Goal: Task Accomplishment & Management: Complete application form

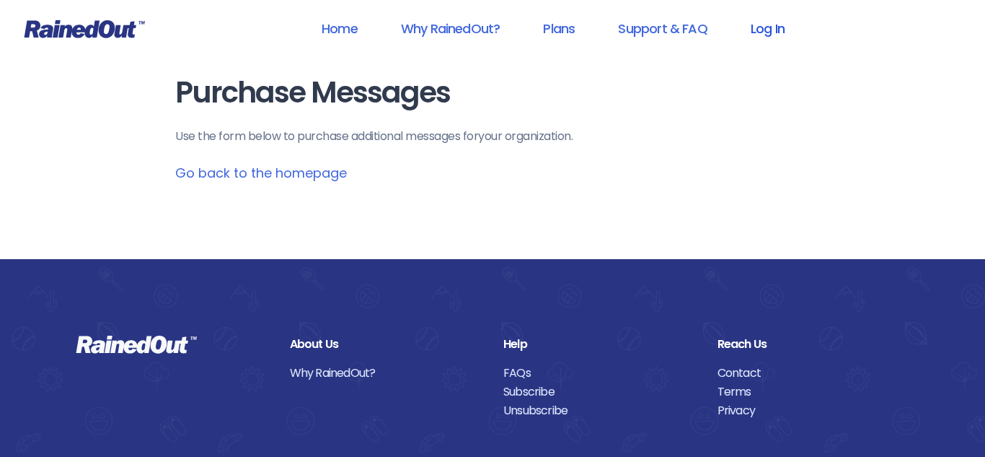
click at [758, 27] on link "Log In" at bounding box center [767, 28] width 71 height 32
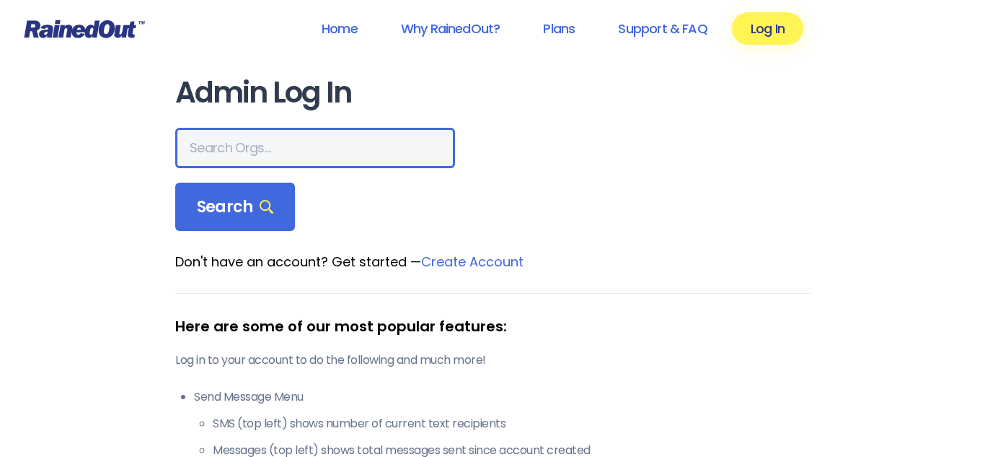
click at [296, 152] on input "text" at bounding box center [315, 148] width 280 height 40
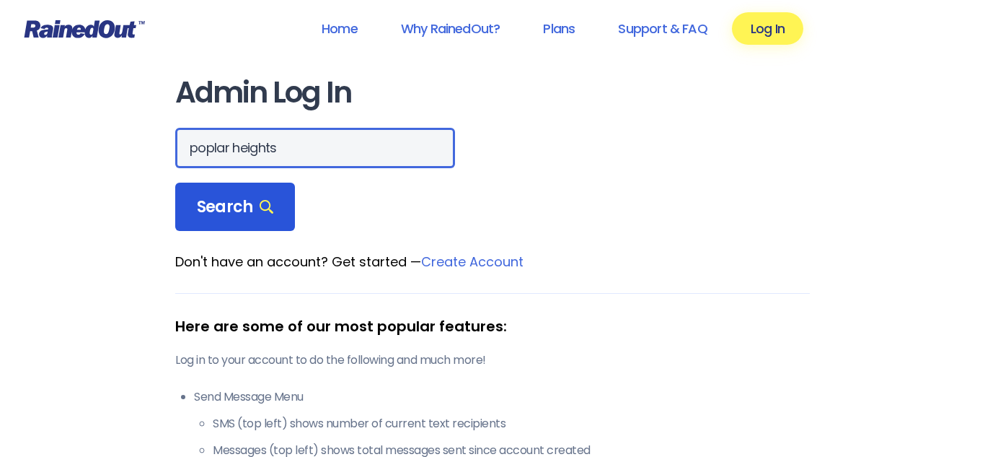
type input "poplar heights"
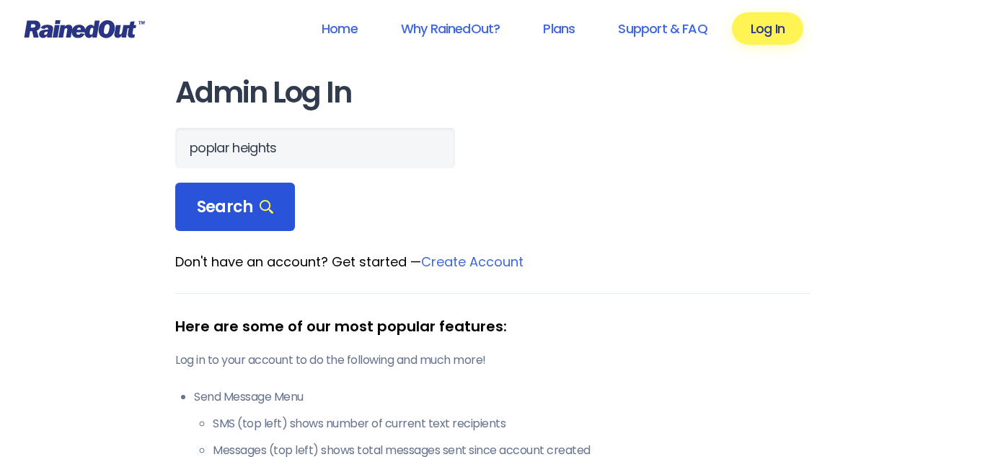
click at [255, 197] on span "Search" at bounding box center [235, 207] width 76 height 20
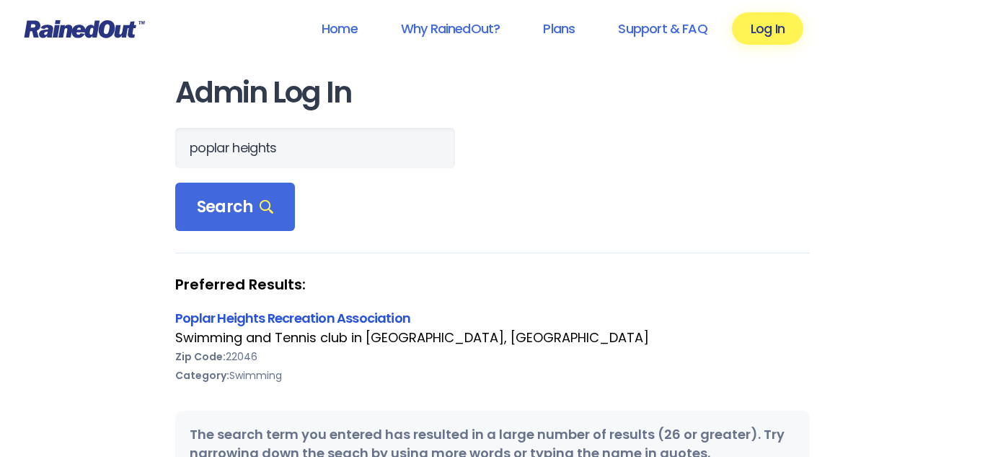
click at [317, 321] on link "Poplar Heights Recreation Association" at bounding box center [292, 318] width 235 height 18
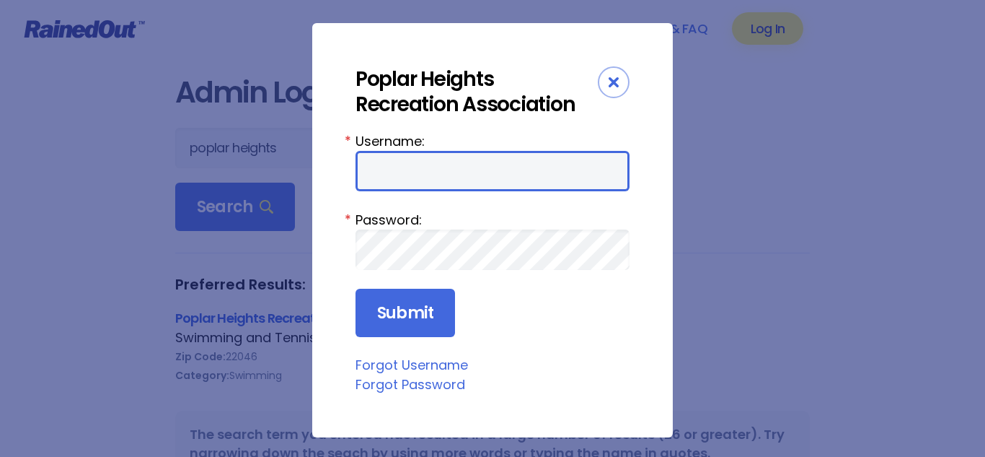
type input "PHRACrush"
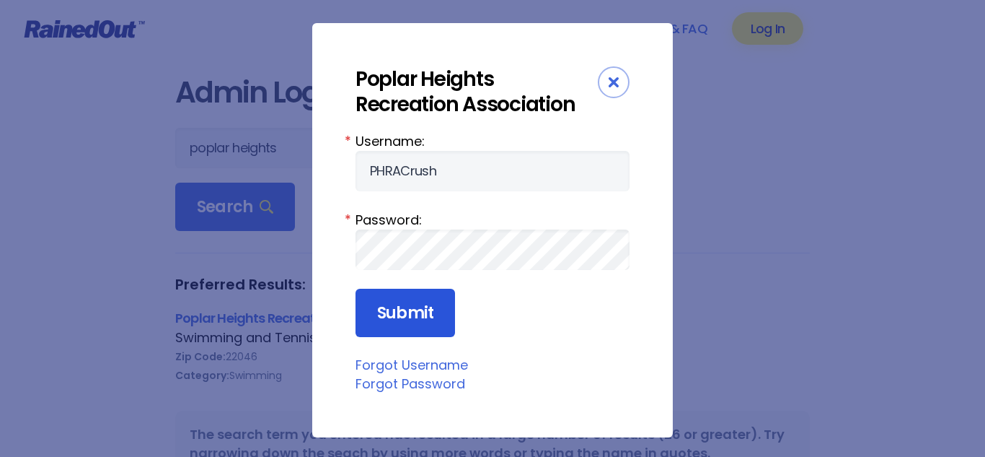
click at [415, 302] on input "Submit" at bounding box center [406, 313] width 100 height 49
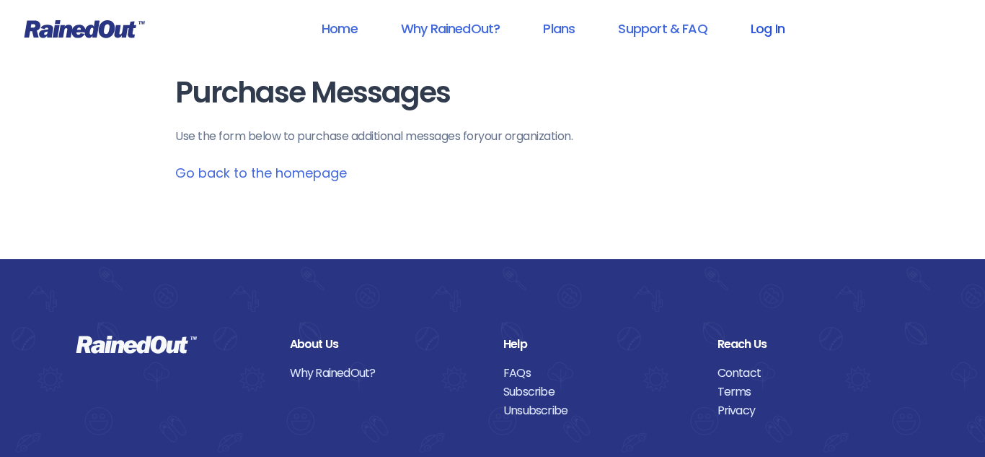
click at [763, 38] on link "Log In" at bounding box center [767, 28] width 71 height 32
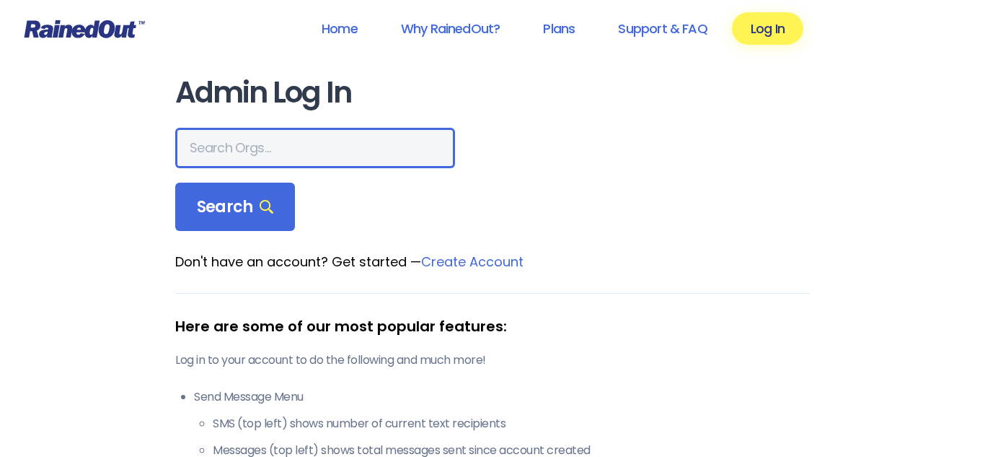
click at [369, 141] on input "text" at bounding box center [315, 148] width 280 height 40
type input "Poplar heights"
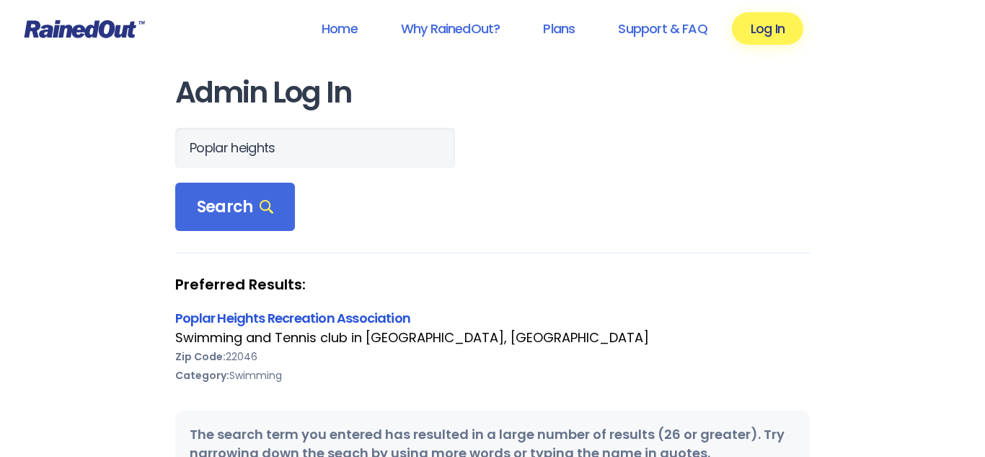
click at [320, 314] on link "Poplar Heights Recreation Association" at bounding box center [292, 318] width 235 height 18
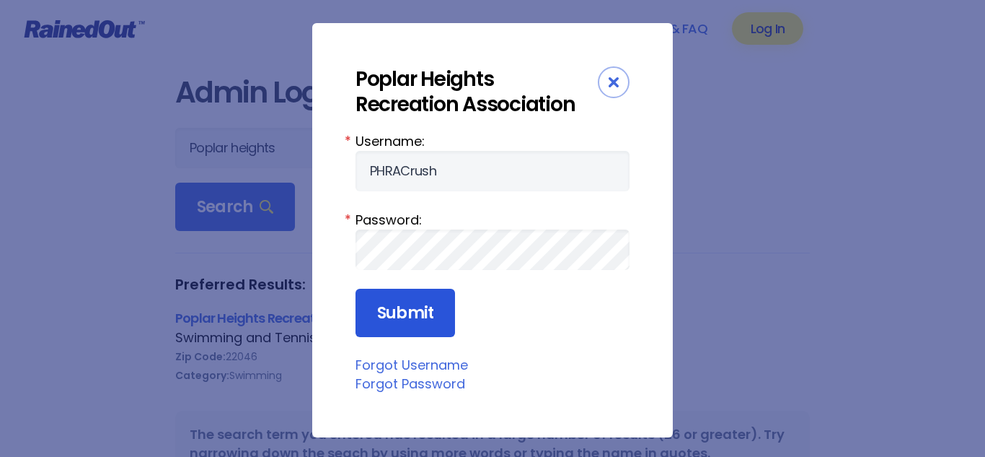
click at [436, 302] on input "Submit" at bounding box center [406, 313] width 100 height 49
